Goal: Entertainment & Leisure: Consume media (video, audio)

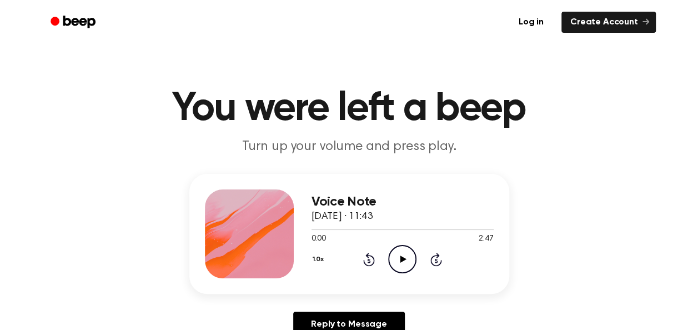
click at [409, 251] on icon "Play Audio" at bounding box center [402, 259] width 28 height 28
click at [409, 251] on icon "Pause Audio" at bounding box center [402, 259] width 28 height 28
click at [407, 258] on icon "Play Audio" at bounding box center [402, 259] width 28 height 28
click at [316, 255] on button "1.0x" at bounding box center [320, 259] width 17 height 19
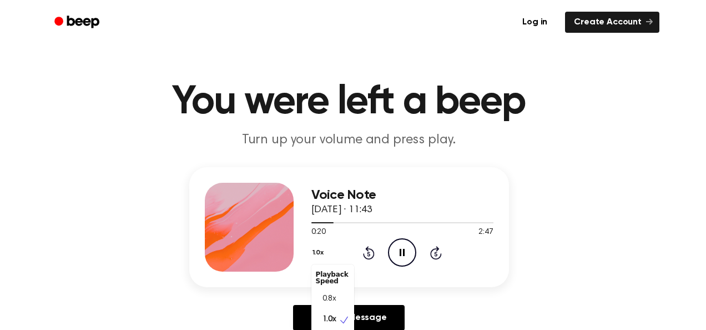
drag, startPoint x: 640, startPoint y: 259, endPoint x: 645, endPoint y: 248, distance: 11.4
click at [645, 248] on div "Voice Note [DATE] · 11:43 0:20 2:47 Your browser does not support the [object O…" at bounding box center [348, 253] width 671 height 172
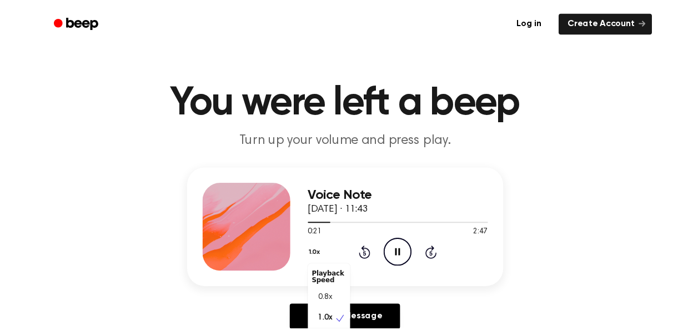
scroll to position [27, 0]
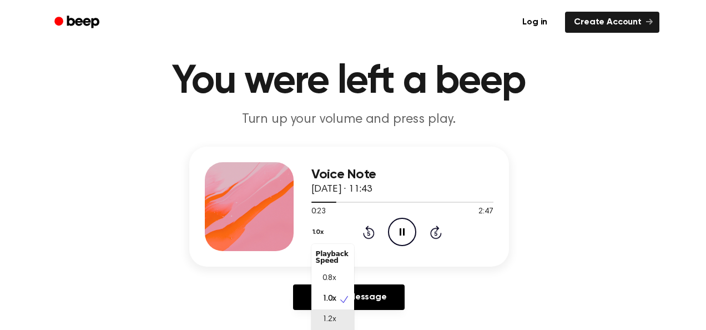
click at [340, 318] on div "1.2x" at bounding box center [333, 319] width 43 height 21
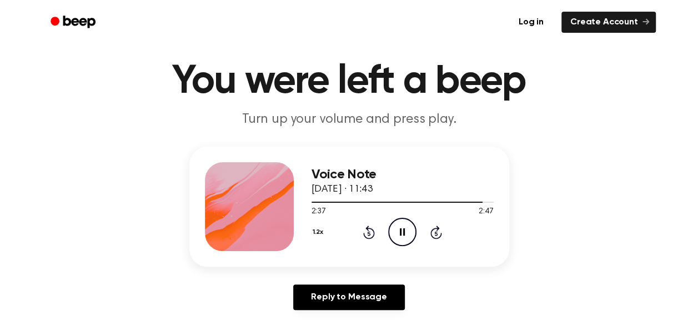
click at [502, 203] on div "Voice Note [DATE] · 11:43 2:37 2:47 Your browser does not support the [object O…" at bounding box center [349, 207] width 320 height 120
drag, startPoint x: 486, startPoint y: 199, endPoint x: 317, endPoint y: 203, distance: 169.4
click at [317, 203] on div at bounding box center [403, 201] width 182 height 9
click at [397, 228] on icon "Play Audio" at bounding box center [402, 232] width 28 height 28
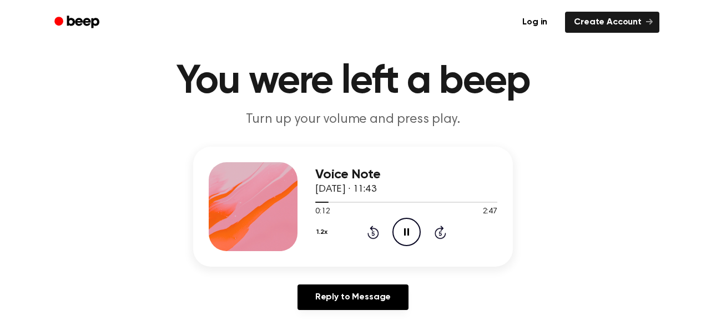
click at [320, 234] on button "1.2x" at bounding box center [323, 232] width 16 height 19
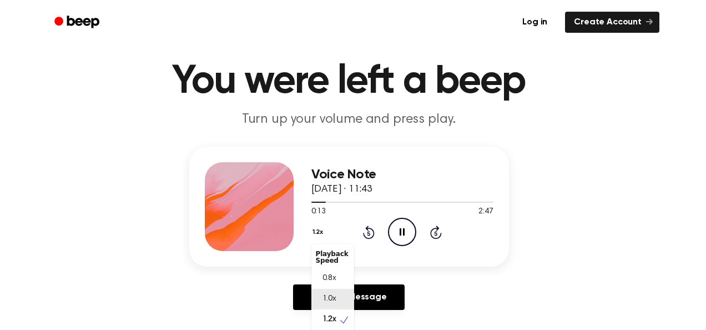
click at [330, 304] on span "1.0x" at bounding box center [330, 299] width 14 height 12
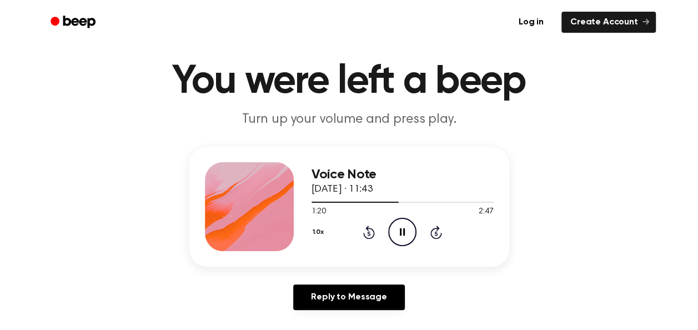
click at [322, 233] on button "1.0x" at bounding box center [320, 232] width 17 height 19
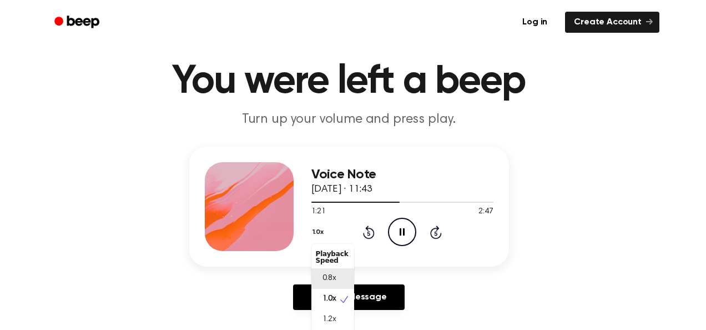
click at [333, 279] on span "0.8x" at bounding box center [330, 279] width 14 height 12
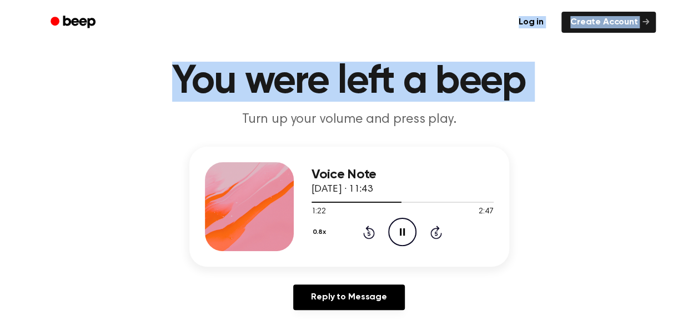
drag, startPoint x: 177, startPoint y: 106, endPoint x: 126, endPoint y: -1, distance: 118.5
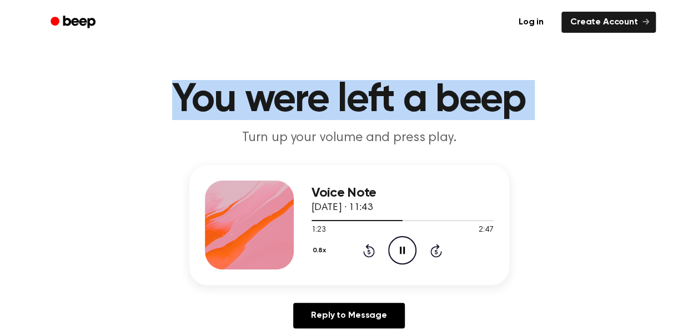
click at [574, 97] on h1 "You were left a beep" at bounding box center [349, 100] width 569 height 40
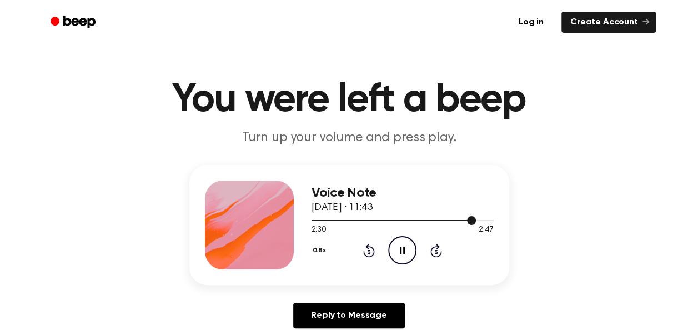
click at [454, 221] on div at bounding box center [403, 219] width 182 height 9
